Goal: Navigation & Orientation: Go to known website

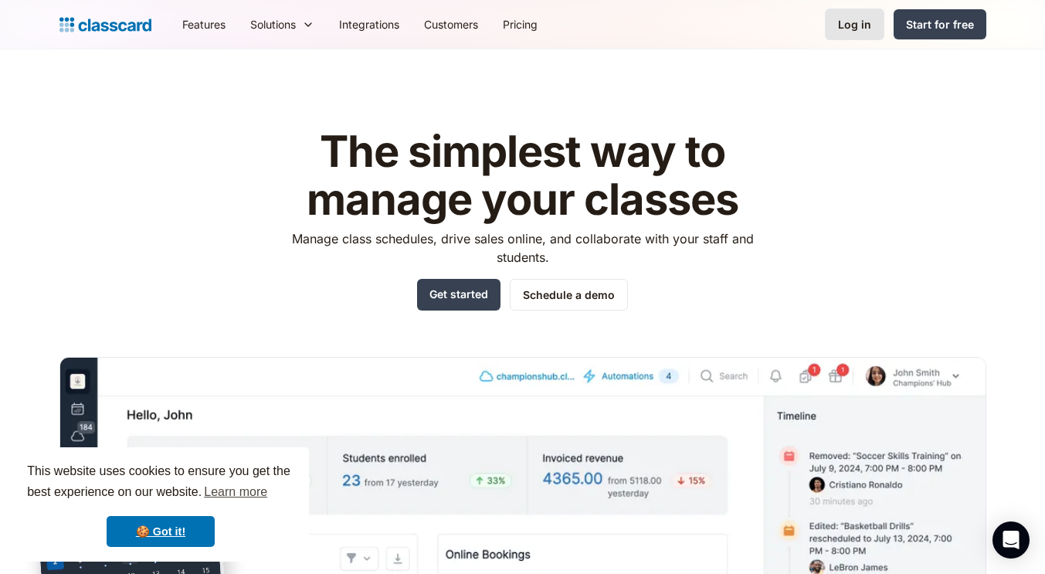
click at [853, 26] on div "Log in" at bounding box center [854, 24] width 33 height 16
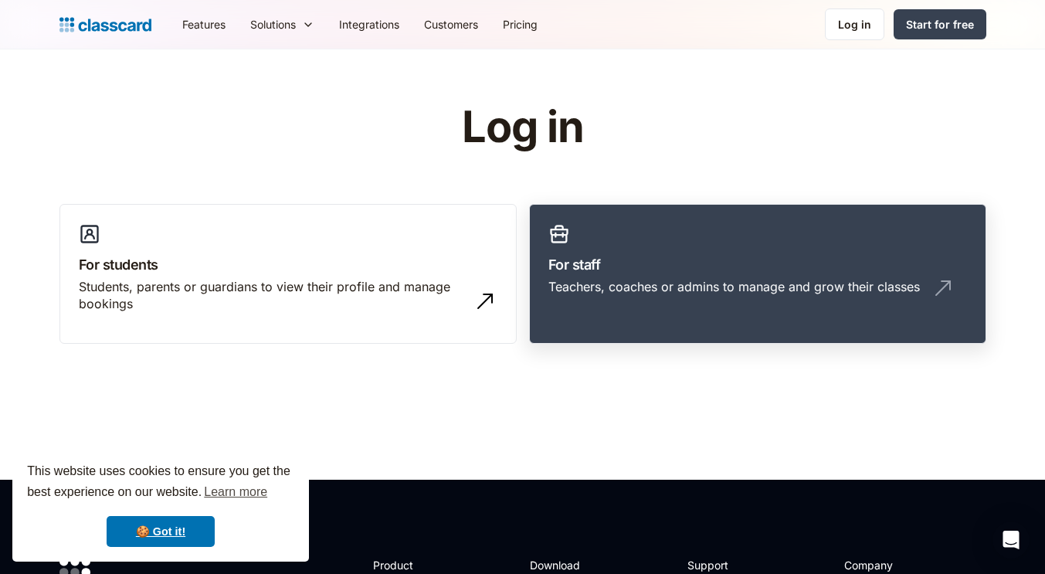
click at [821, 253] on link "For staff Teachers, coaches or admins to manage and grow their classes" at bounding box center [757, 274] width 457 height 141
